Goal: Find specific page/section: Find specific page/section

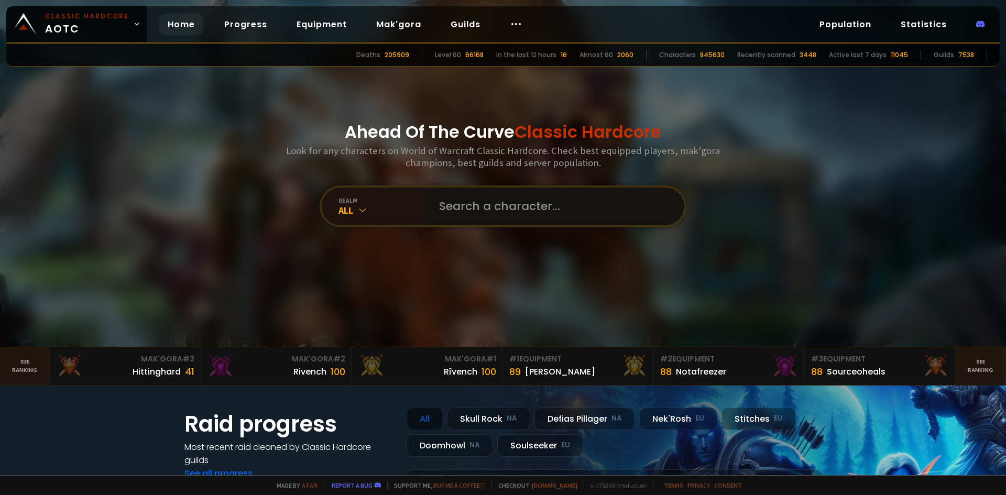
click at [482, 218] on input "text" at bounding box center [552, 207] width 239 height 38
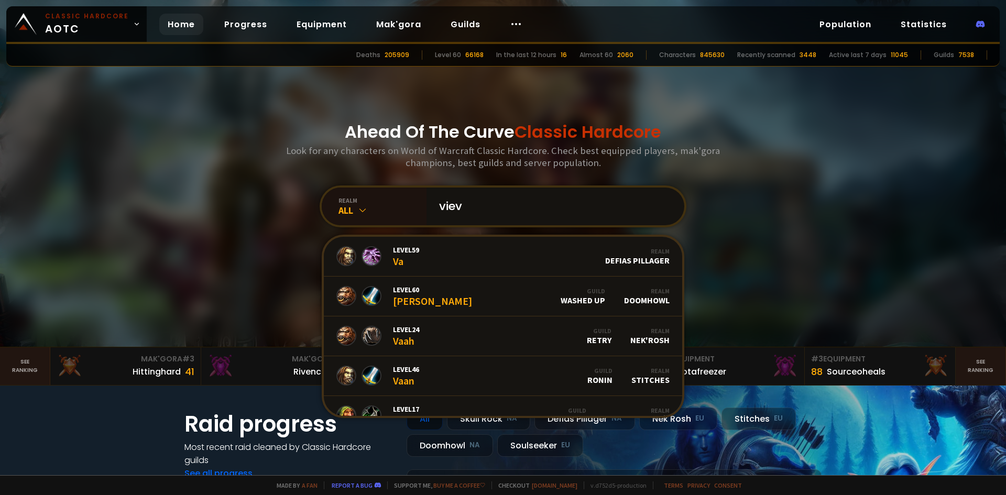
type input "vieva"
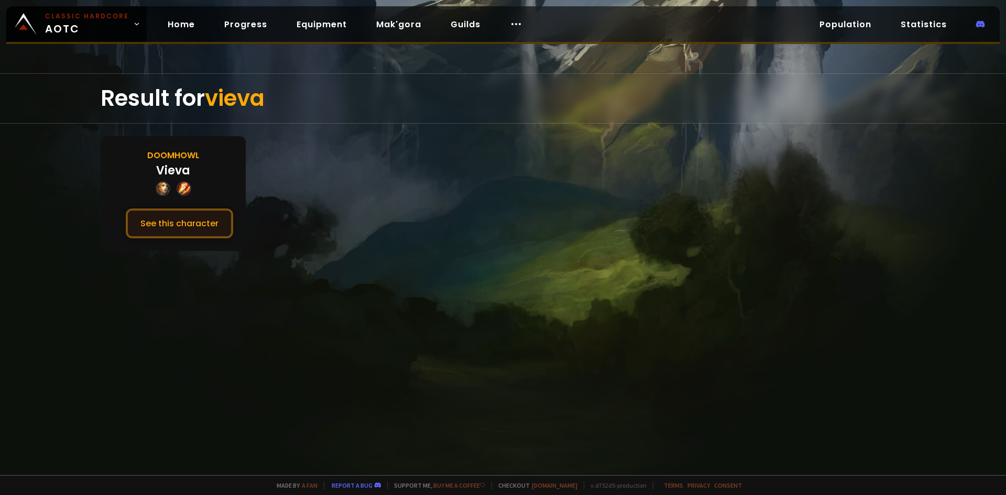
click at [211, 225] on button "See this character" at bounding box center [179, 224] width 107 height 30
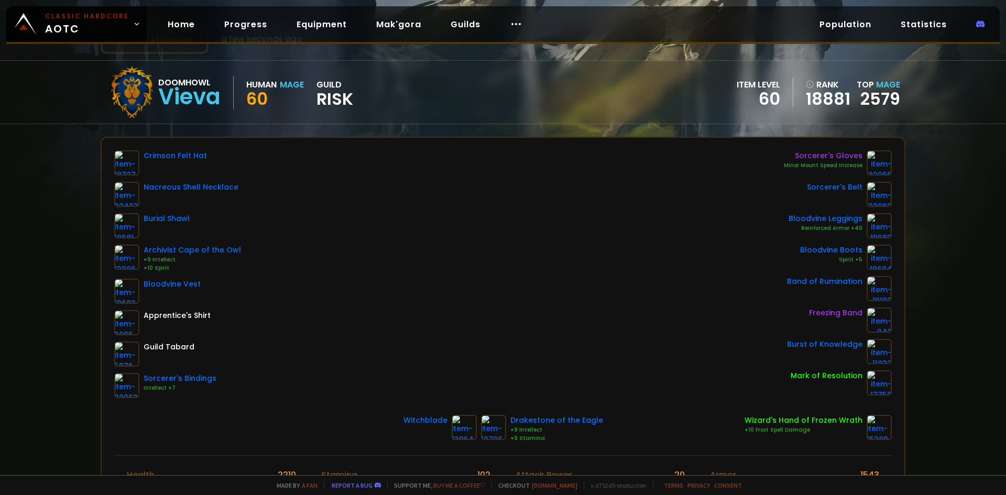
scroll to position [52, 0]
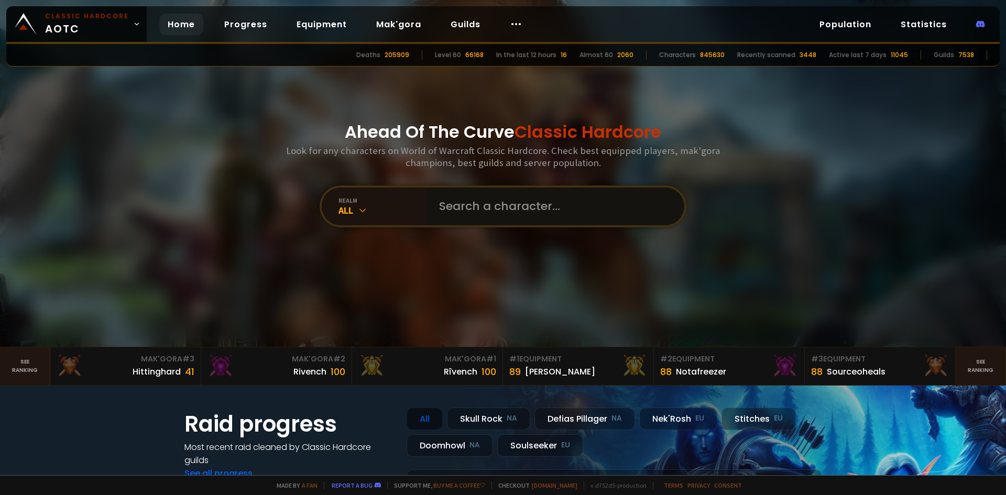
click at [529, 216] on input "text" at bounding box center [552, 207] width 239 height 38
click at [482, 221] on input "text" at bounding box center [552, 207] width 239 height 38
click at [448, 209] on input "KRø" at bounding box center [548, 207] width 230 height 38
click at [483, 208] on input "Krø" at bounding box center [548, 207] width 230 height 38
type input "Krøgue"
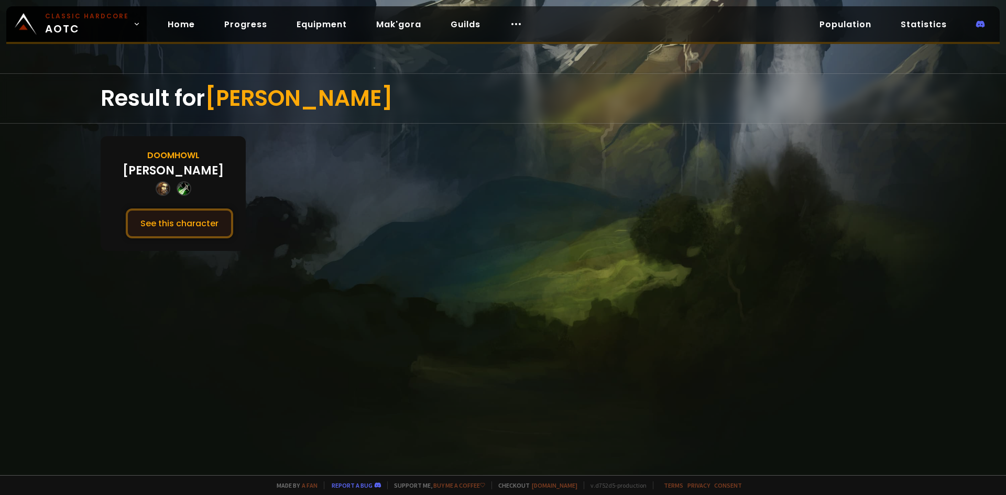
click at [181, 229] on button "See this character" at bounding box center [179, 224] width 107 height 30
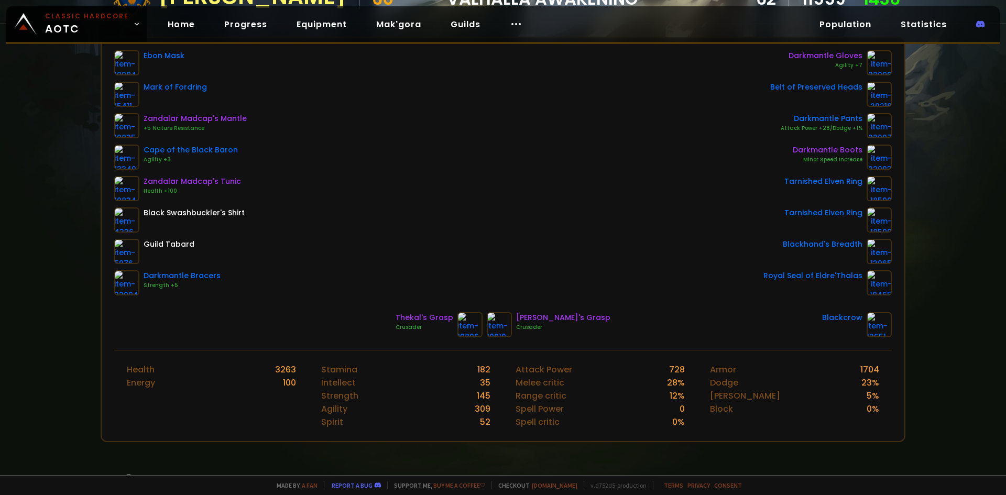
scroll to position [157, 0]
